Goal: Task Accomplishment & Management: Manage account settings

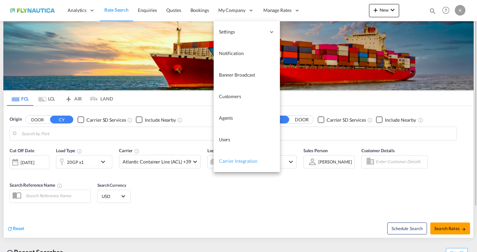
click at [228, 160] on span "Carrier Integration" at bounding box center [238, 161] width 38 height 6
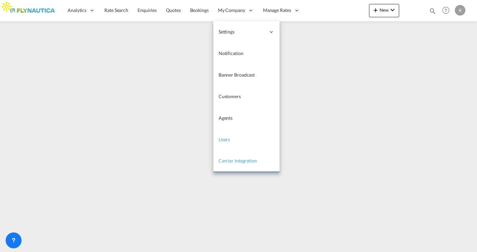
click at [232, 138] on link "Users" at bounding box center [246, 140] width 66 height 22
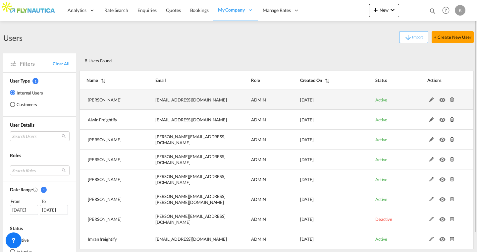
click at [431, 100] on md-icon at bounding box center [431, 99] width 9 height 5
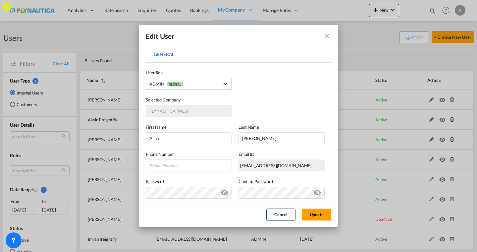
click at [180, 85] on span "GLOBAL" at bounding box center [175, 84] width 16 height 5
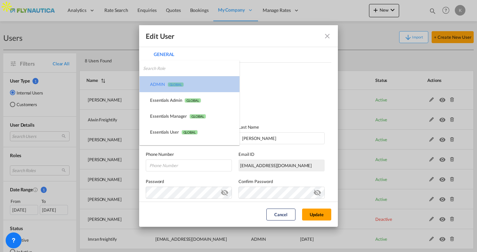
click at [182, 84] on span "GLOBAL" at bounding box center [175, 84] width 16 height 5
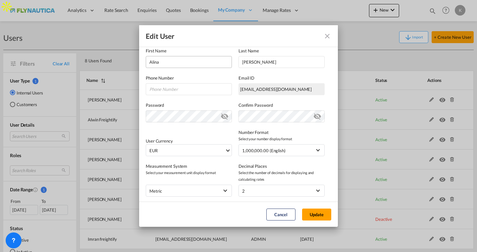
scroll to position [82, 0]
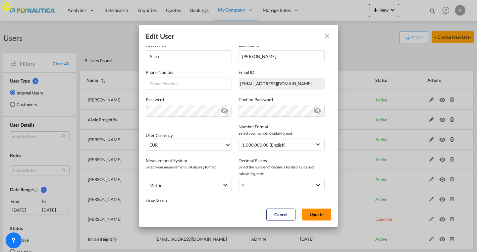
click at [310, 213] on button "Update" at bounding box center [316, 214] width 29 height 12
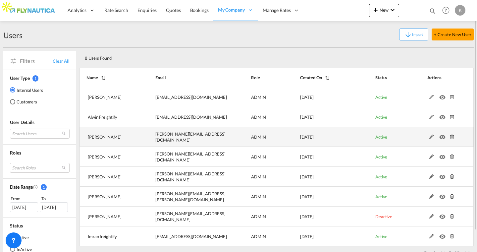
scroll to position [0, 0]
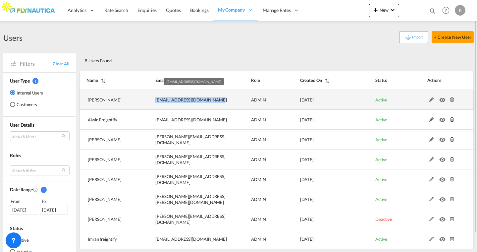
drag, startPoint x: 155, startPoint y: 101, endPoint x: 203, endPoint y: 103, distance: 48.4
click at [203, 103] on td "[EMAIL_ADDRESS][DOMAIN_NAME]" at bounding box center [187, 100] width 96 height 20
